Goal: Task Accomplishment & Management: Complete application form

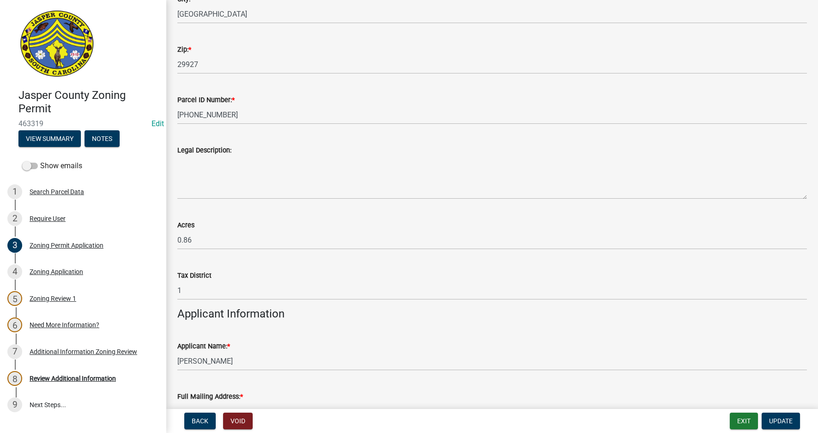
scroll to position [508, 0]
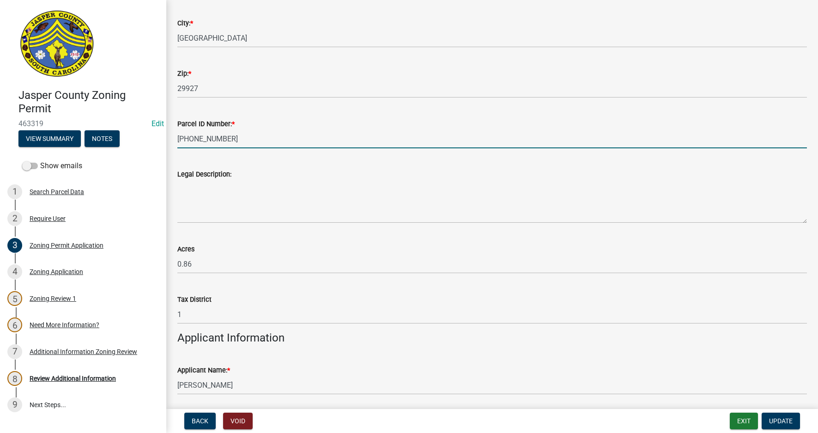
drag, startPoint x: 178, startPoint y: 138, endPoint x: 238, endPoint y: 139, distance: 60.0
click at [238, 139] on input "[PHONE_NUMBER]" at bounding box center [492, 138] width 630 height 19
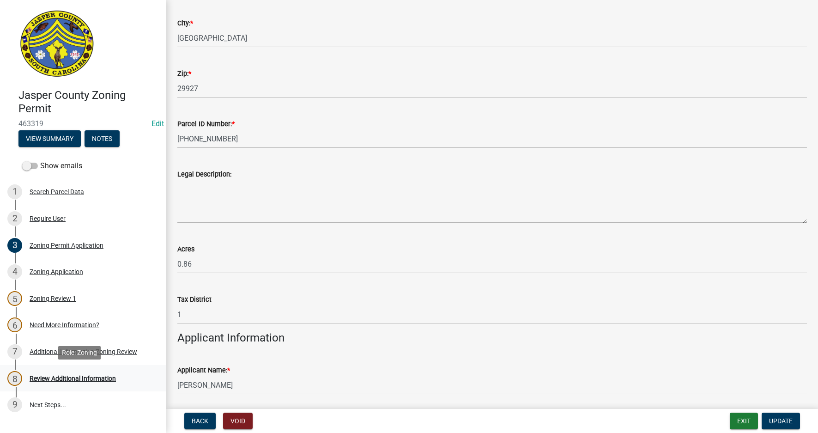
click at [59, 379] on div "Review Additional Information" at bounding box center [73, 378] width 86 height 6
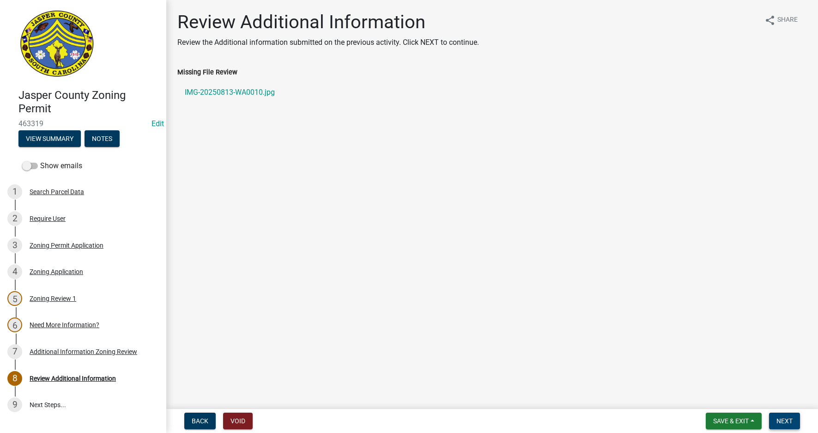
click at [783, 421] on span "Next" at bounding box center [784, 420] width 16 height 7
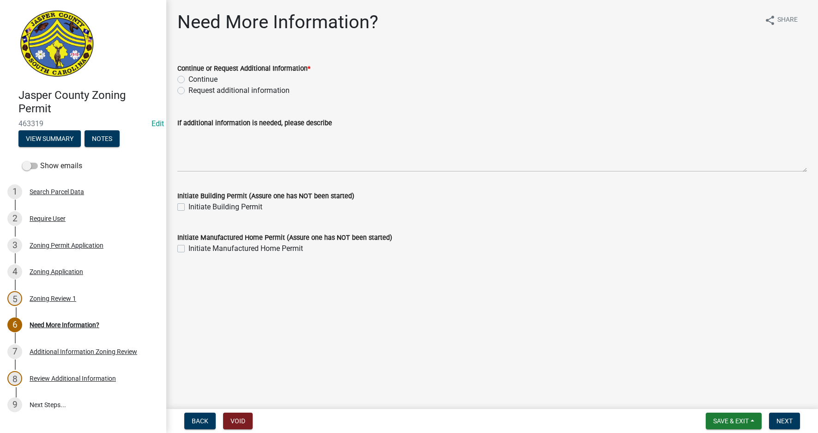
click at [188, 89] on label "Request additional information" at bounding box center [238, 90] width 101 height 11
click at [188, 89] on input "Request additional information" at bounding box center [191, 88] width 6 height 6
radio input "true"
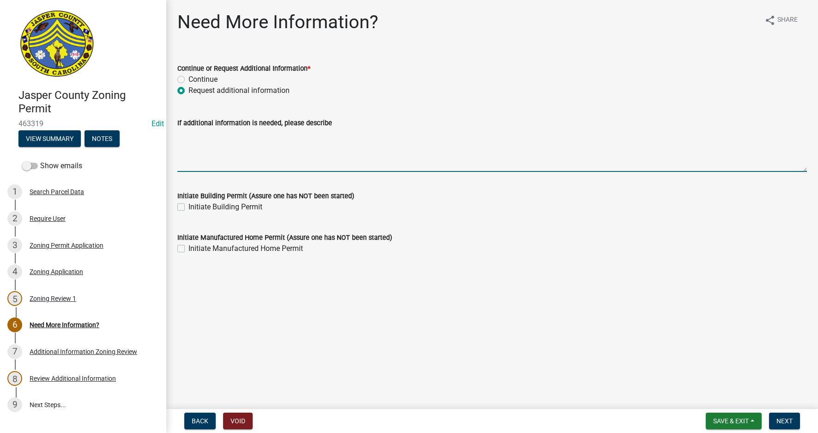
click at [190, 133] on textarea "If additional information is needed, please describe" at bounding box center [492, 149] width 630 height 43
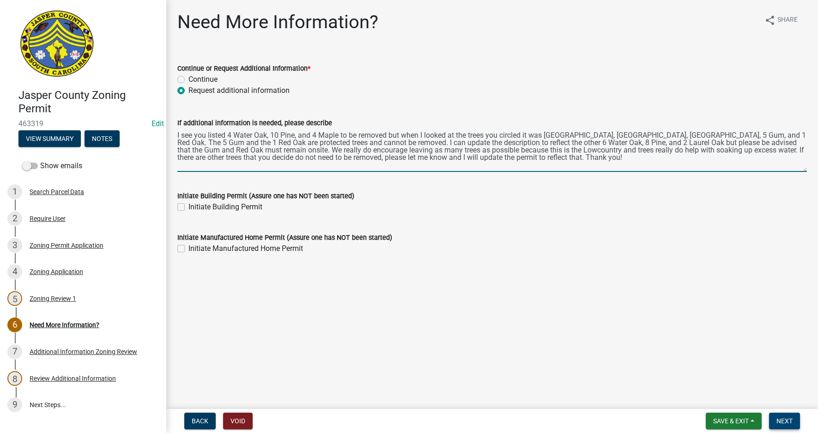
type textarea "I see you listed 4 Water Oak, 10 Pine, and 4 Maple to be removed but when I loo…"
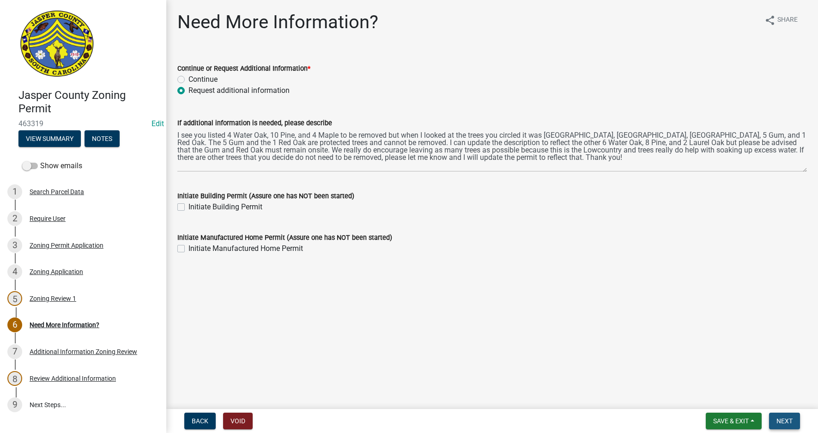
click at [795, 424] on button "Next" at bounding box center [784, 420] width 31 height 17
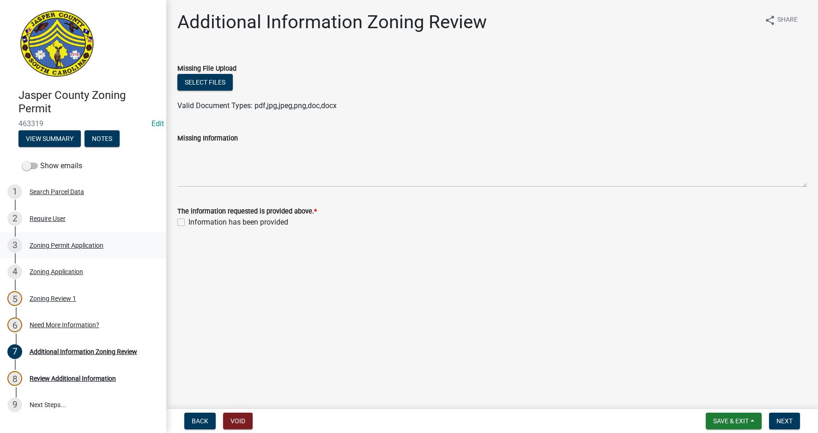
click at [51, 244] on div "Zoning Permit Application" at bounding box center [67, 245] width 74 height 6
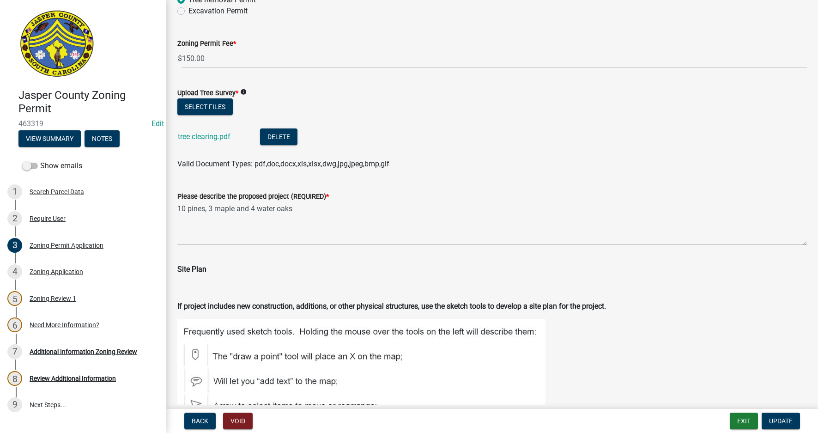
scroll to position [1293, 0]
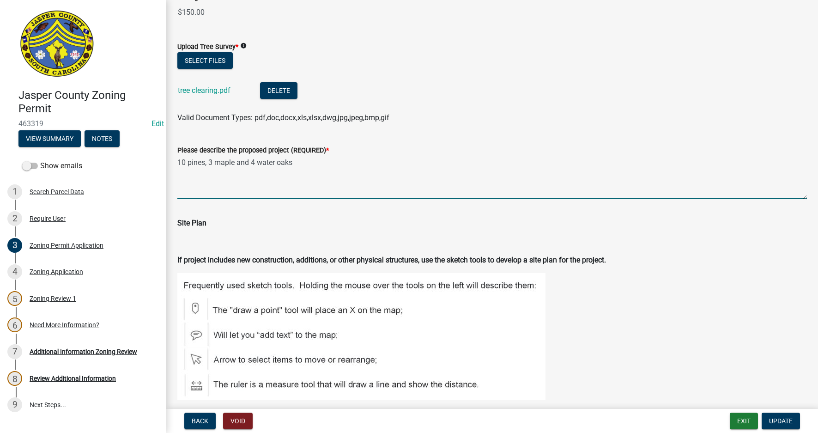
click at [185, 157] on textarea "10 pines, 3 maple and 4 water oaks" at bounding box center [492, 177] width 630 height 43
drag, startPoint x: 178, startPoint y: 159, endPoint x: 339, endPoint y: 156, distance: 160.8
click at [339, 156] on textarea "10 pines, 3 maple and 4 water oaks" at bounding box center [492, 177] width 630 height 43
type textarea "6"
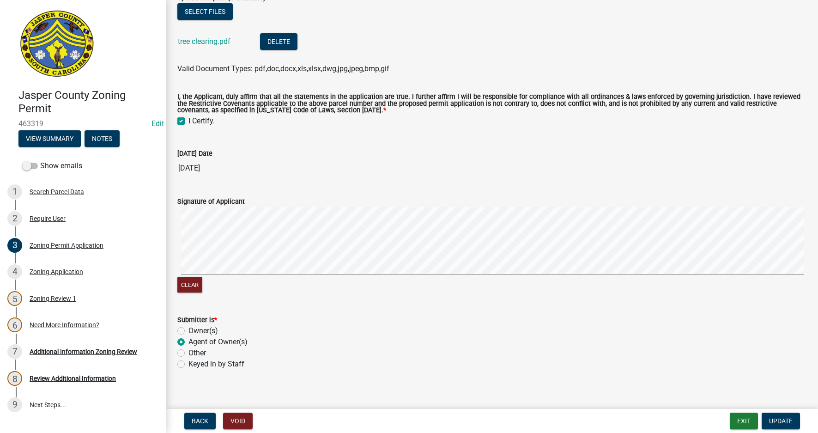
scroll to position [1986, 0]
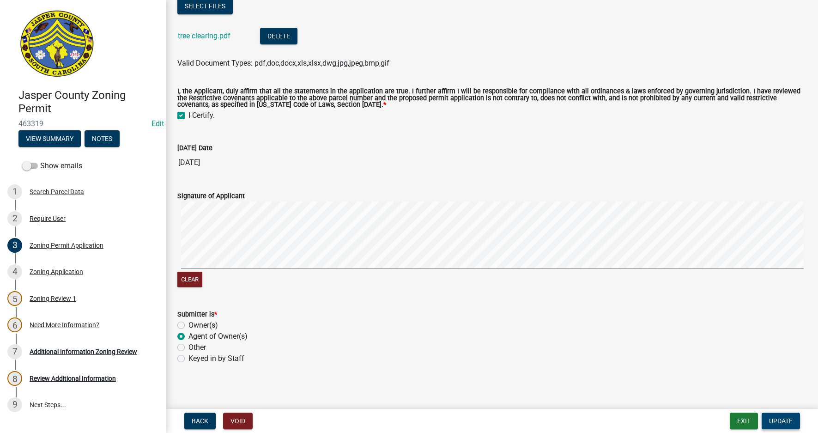
type textarea "Removing [GEOGRAPHIC_DATA], 8 Pines, and 2 [PERSON_NAME] (smaller than protecte…"
click at [788, 422] on span "Update" at bounding box center [781, 420] width 24 height 7
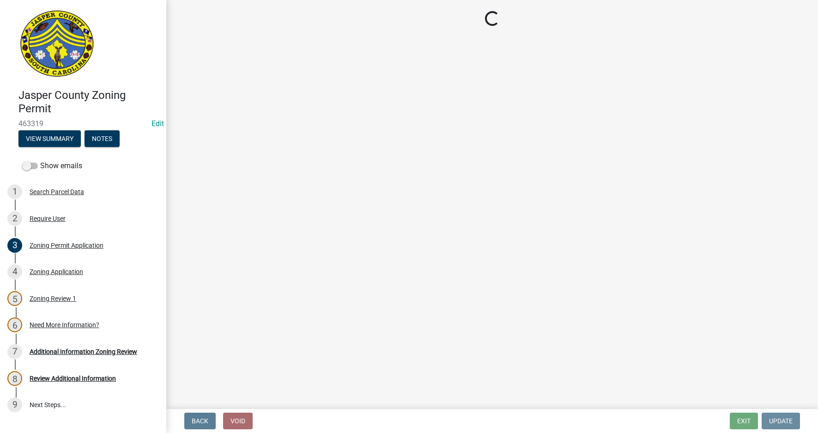
scroll to position [0, 0]
